Goal: Task Accomplishment & Management: Use online tool/utility

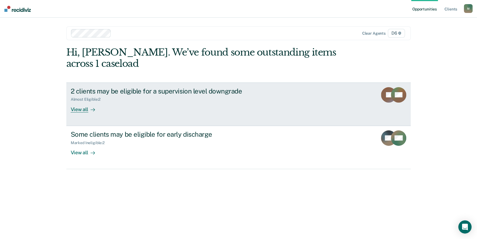
click at [85, 109] on div "View all" at bounding box center [86, 107] width 31 height 11
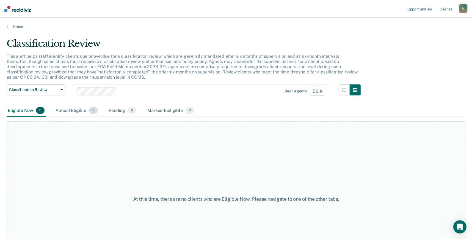
click at [72, 111] on div "Almost Eligible 2" at bounding box center [76, 111] width 44 height 12
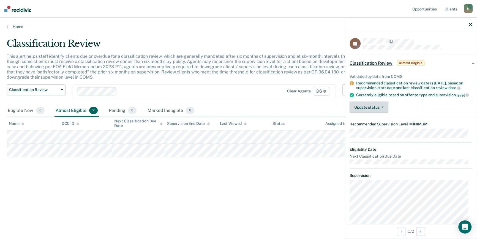
click at [384, 111] on button "Update status" at bounding box center [368, 107] width 39 height 11
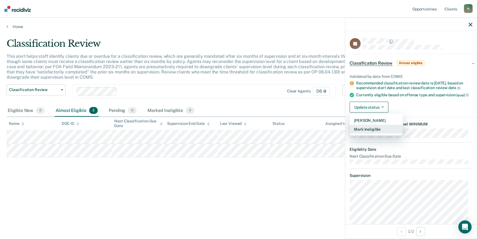
click at [379, 133] on button "Mark Ineligible" at bounding box center [375, 129] width 53 height 9
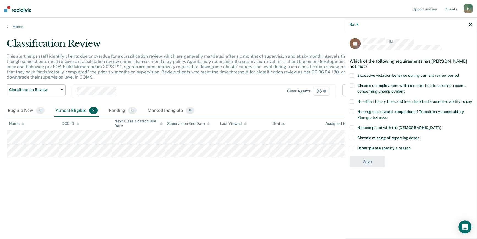
click at [351, 146] on span at bounding box center [351, 148] width 4 height 4
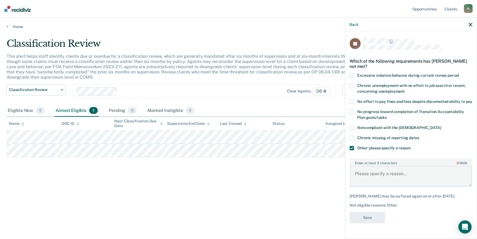
click at [380, 170] on textarea "Enter at least 3 characters 0 / 1600" at bounding box center [411, 176] width 122 height 20
type textarea "Juvenile Lifer"
click at [366, 212] on button "Save" at bounding box center [366, 217] width 35 height 11
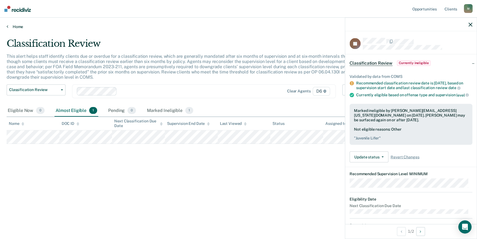
click at [9, 27] on link "Home" at bounding box center [239, 26] width 464 height 5
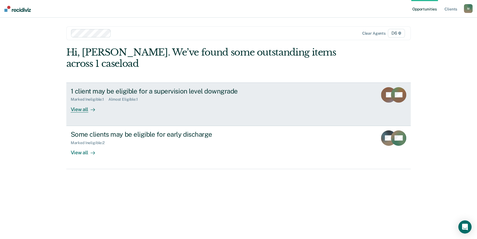
click at [87, 110] on div "View all" at bounding box center [86, 107] width 31 height 11
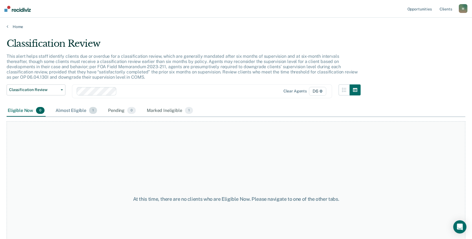
click at [67, 109] on div "Almost Eligible 1" at bounding box center [76, 111] width 44 height 12
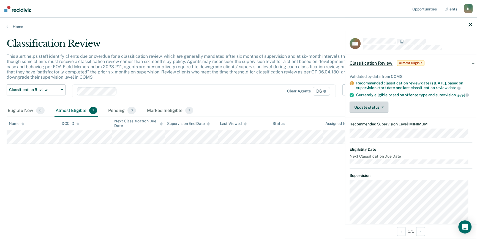
click at [371, 107] on button "Update status" at bounding box center [368, 107] width 39 height 11
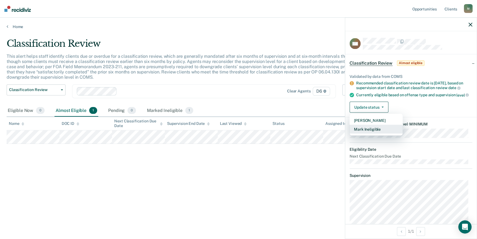
click at [367, 133] on button "Mark Ineligible" at bounding box center [375, 129] width 53 height 9
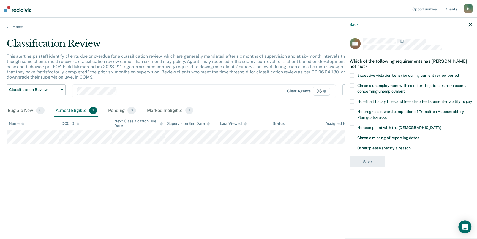
click at [353, 148] on span at bounding box center [351, 148] width 4 height 4
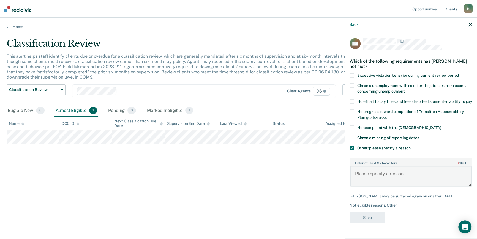
click at [377, 171] on textarea "Enter at least 3 characters 0 / 1600" at bounding box center [411, 176] width 122 height 20
type textarea "Lifer Case"
click at [367, 217] on button "Save" at bounding box center [366, 217] width 35 height 11
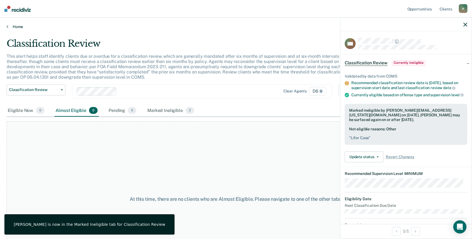
click at [9, 26] on link "Home" at bounding box center [236, 26] width 459 height 5
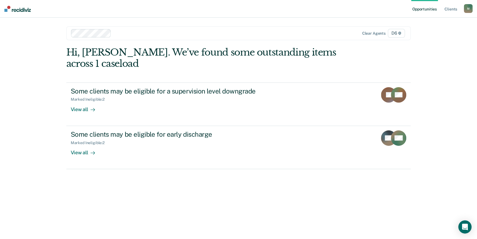
click at [215, 56] on div "Hi, [PERSON_NAME]. We’ve found some outstanding items across 1 caseload" at bounding box center [203, 58] width 275 height 23
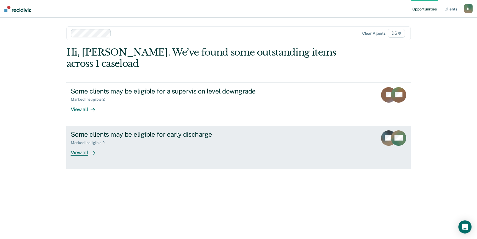
click at [88, 142] on div "Marked Ineligible : 2" at bounding box center [90, 143] width 38 height 5
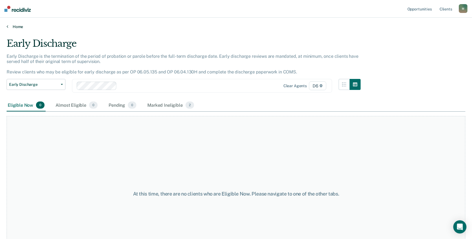
click at [15, 26] on link "Home" at bounding box center [236, 26] width 459 height 5
